Goal: Check status: Check status

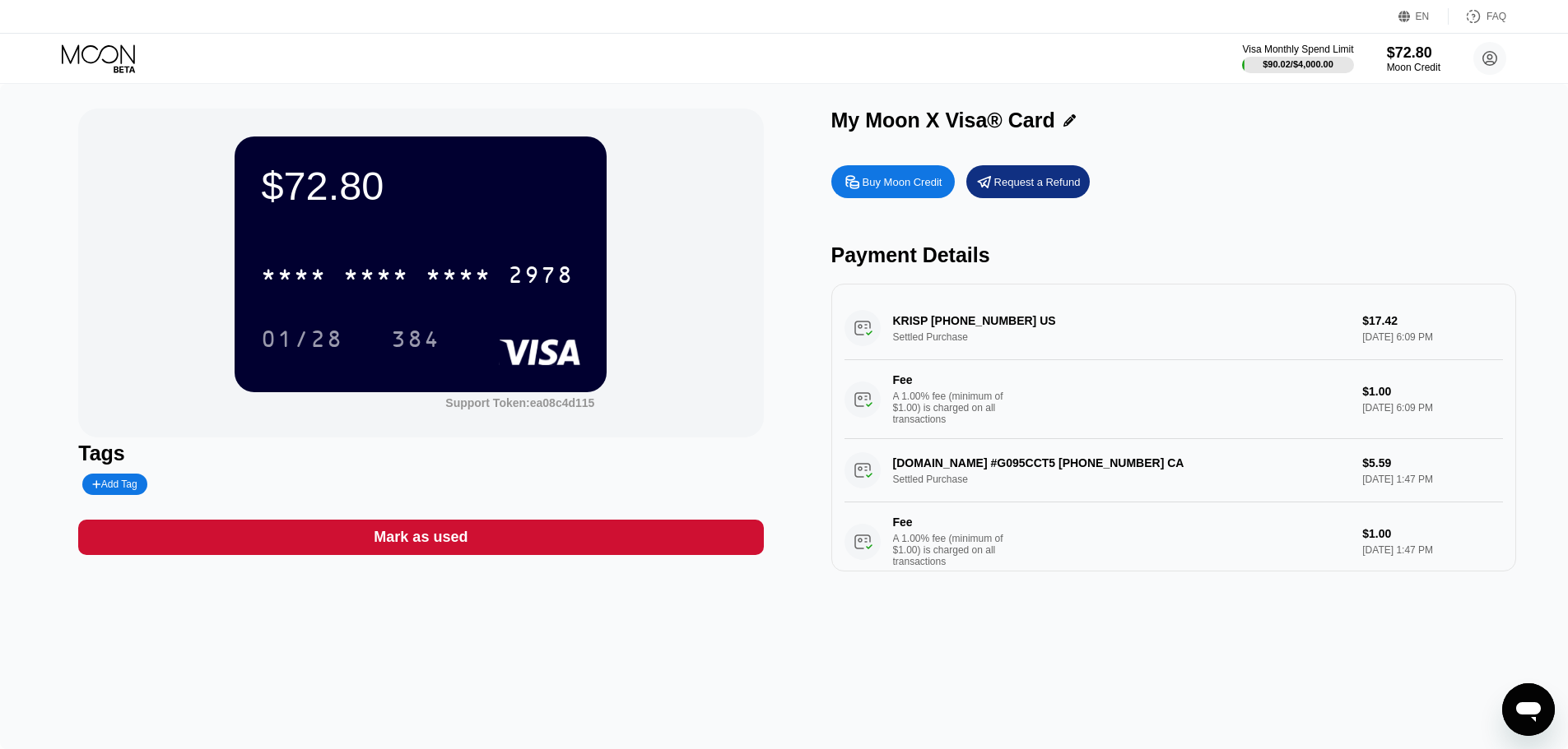
click at [84, 68] on icon at bounding box center [100, 59] width 76 height 29
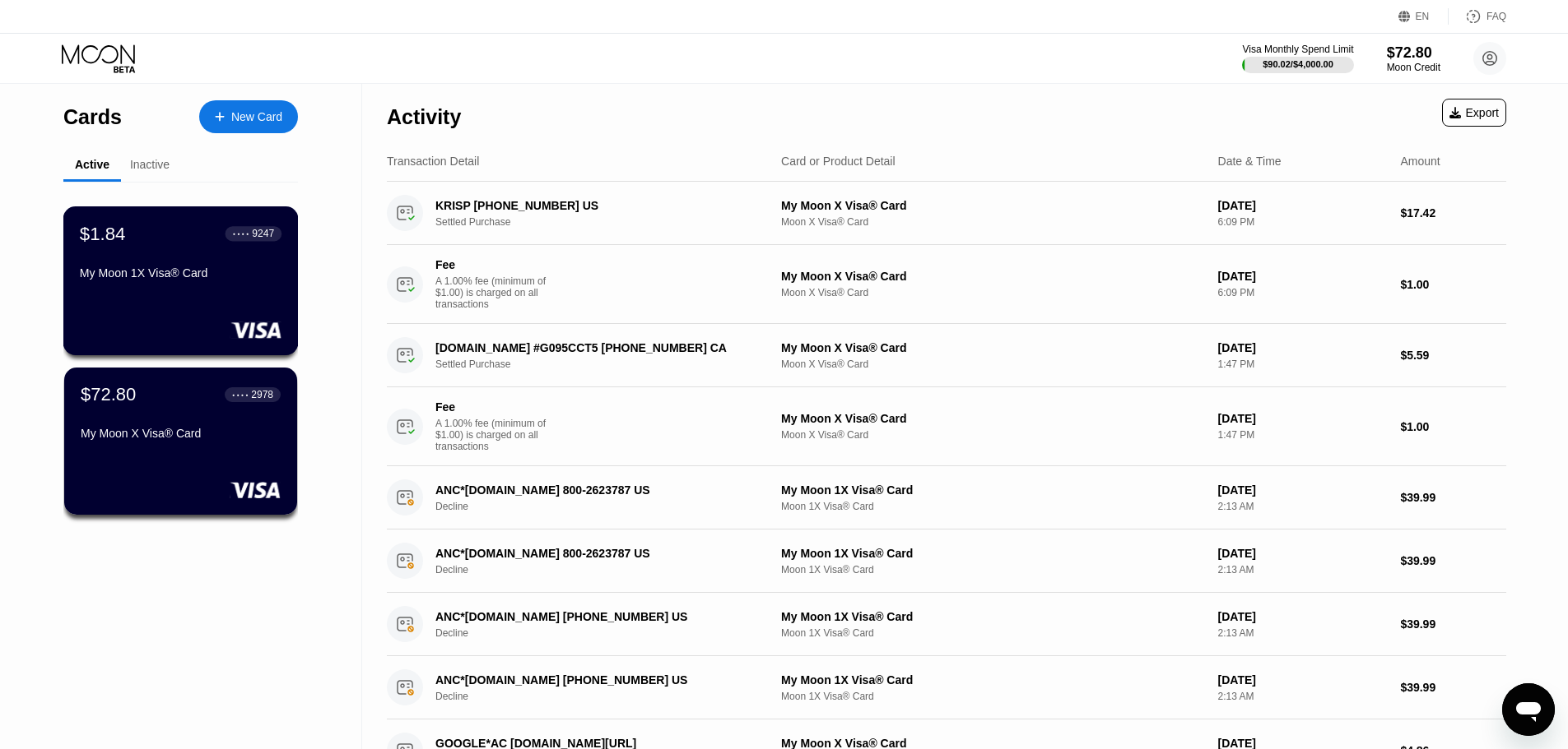
click at [142, 287] on div "My Moon 1X Visa® Card" at bounding box center [180, 277] width 201 height 20
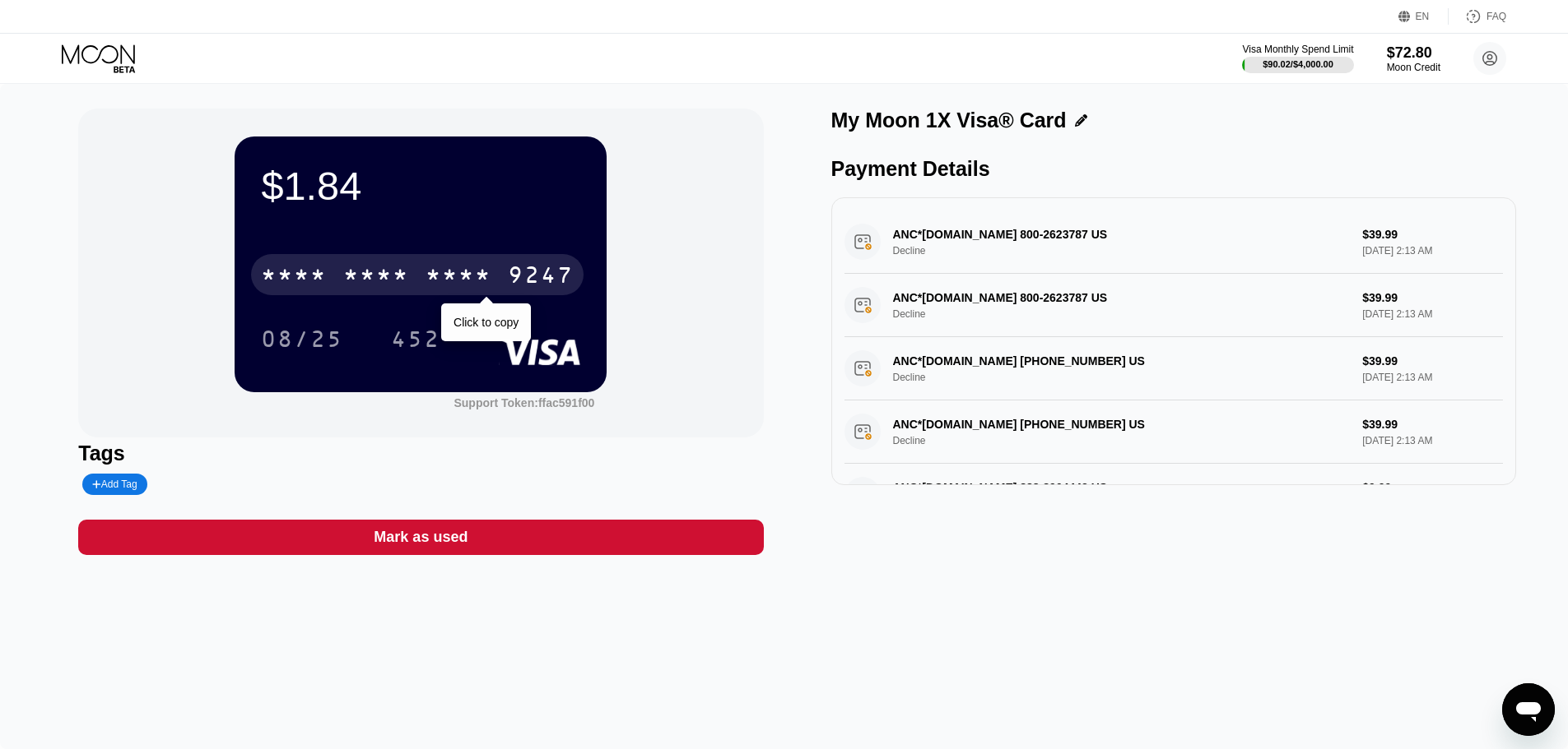
click at [535, 284] on div "9247" at bounding box center [541, 277] width 66 height 26
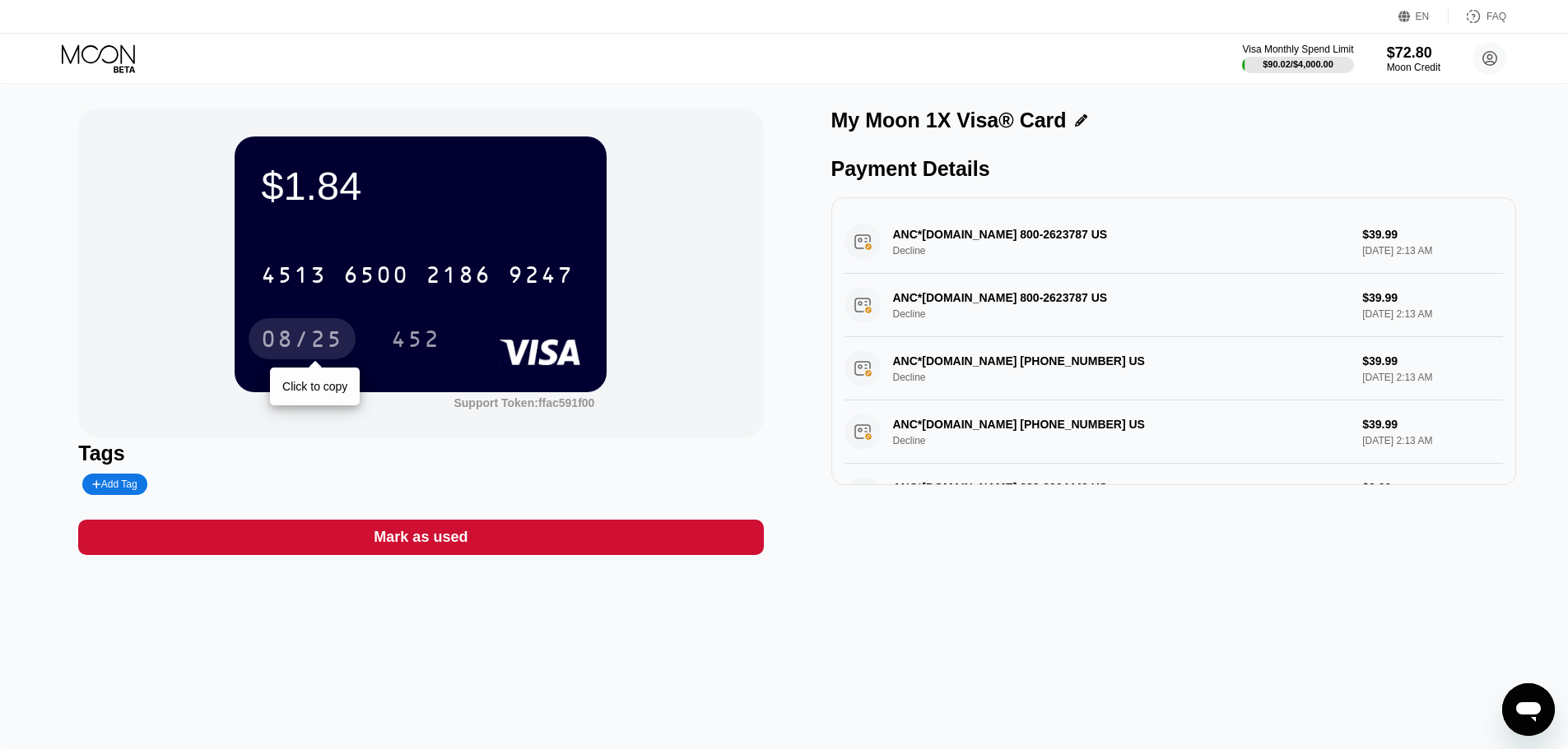
click at [319, 329] on div "08/25" at bounding box center [301, 339] width 107 height 41
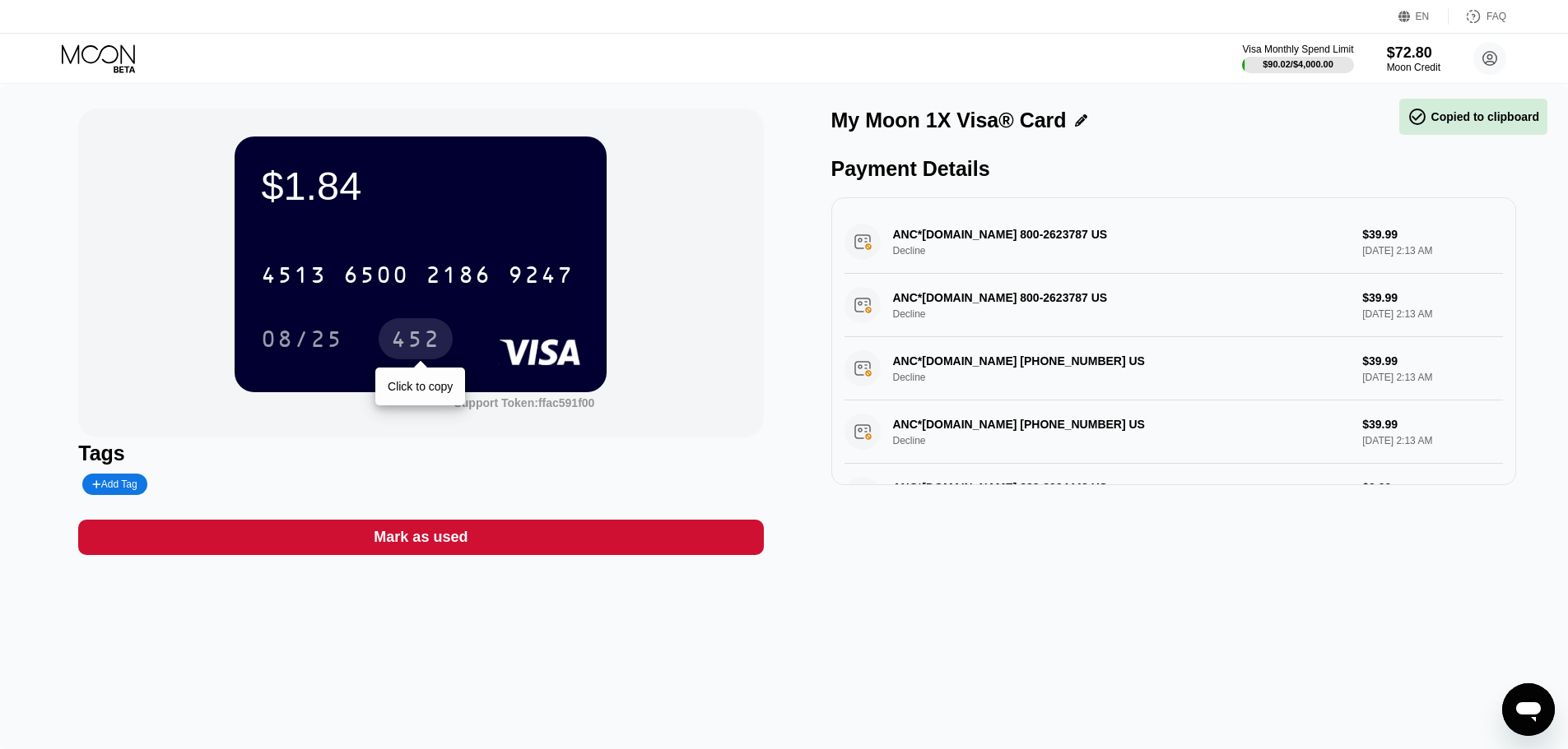
click at [398, 335] on div "452" at bounding box center [415, 341] width 49 height 26
click at [1116, 642] on div "$1.84 4513 6500 2186 9247 08/25 452 Support Token: ffac591f00 Tags Add Tag Mark…" at bounding box center [784, 416] width 1568 height 665
click at [90, 59] on icon at bounding box center [100, 59] width 76 height 29
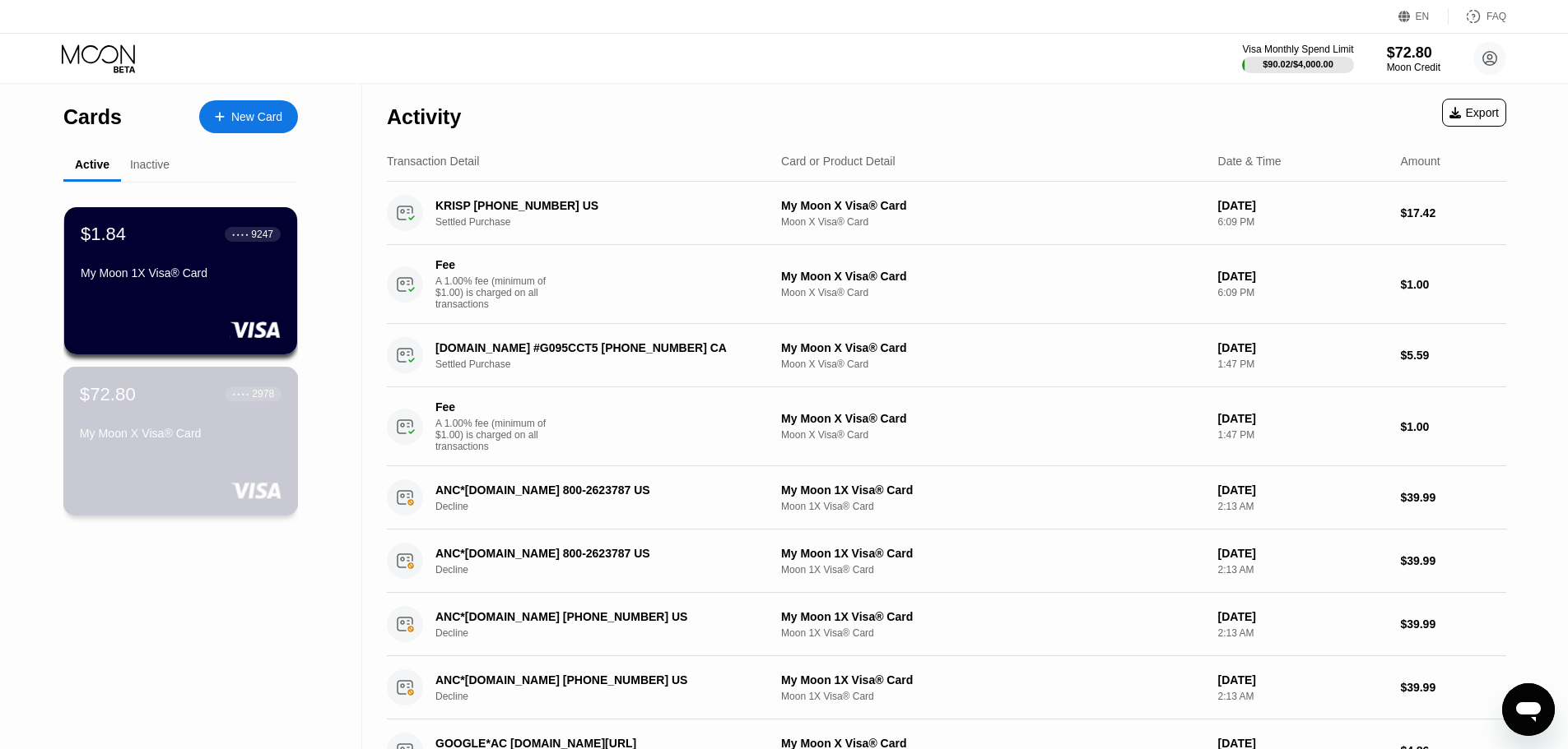
click at [188, 420] on div "$72.80 ● ● ● ● 2978 My Moon X Visa® Card" at bounding box center [180, 415] width 201 height 64
